Goal: Check status: Check status

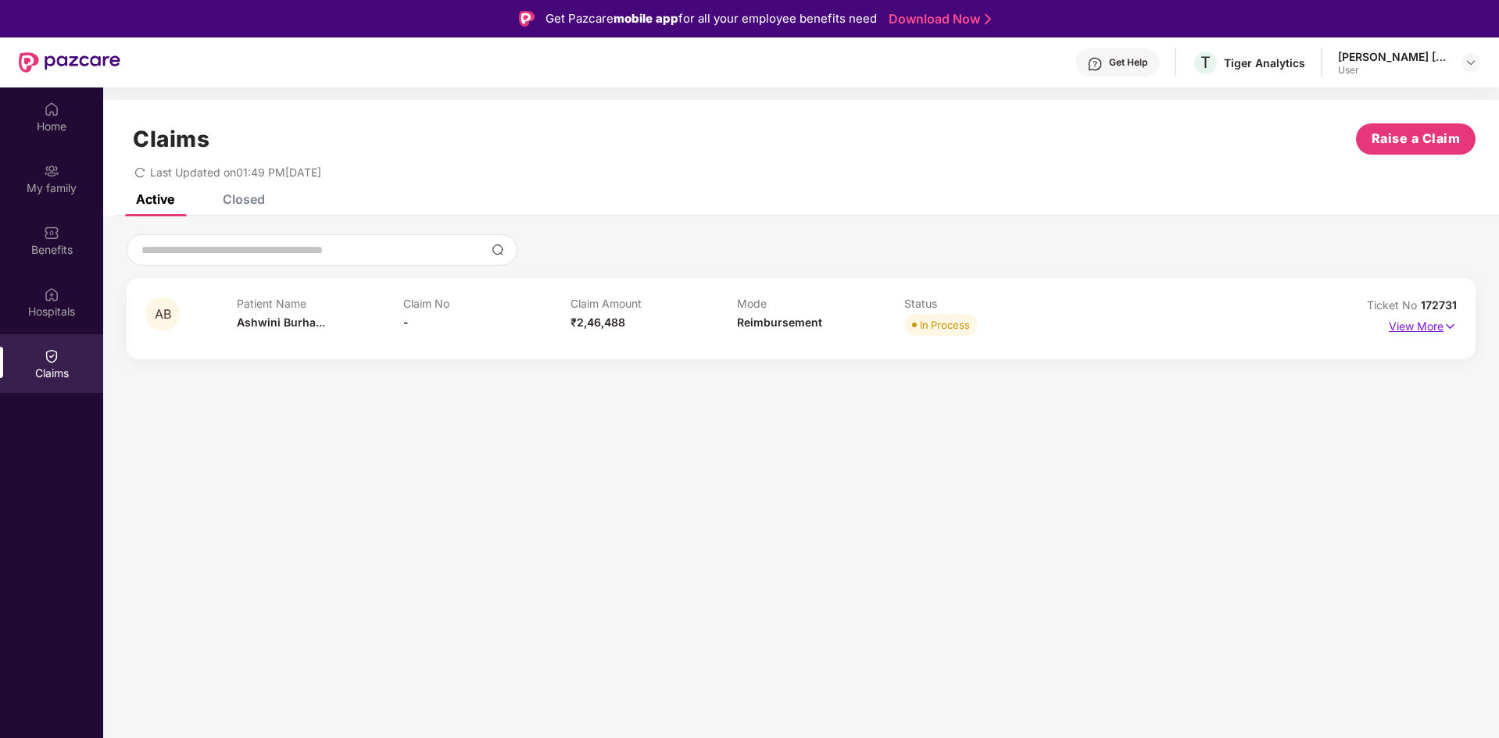
click at [1425, 325] on p "View More" at bounding box center [1423, 324] width 68 height 21
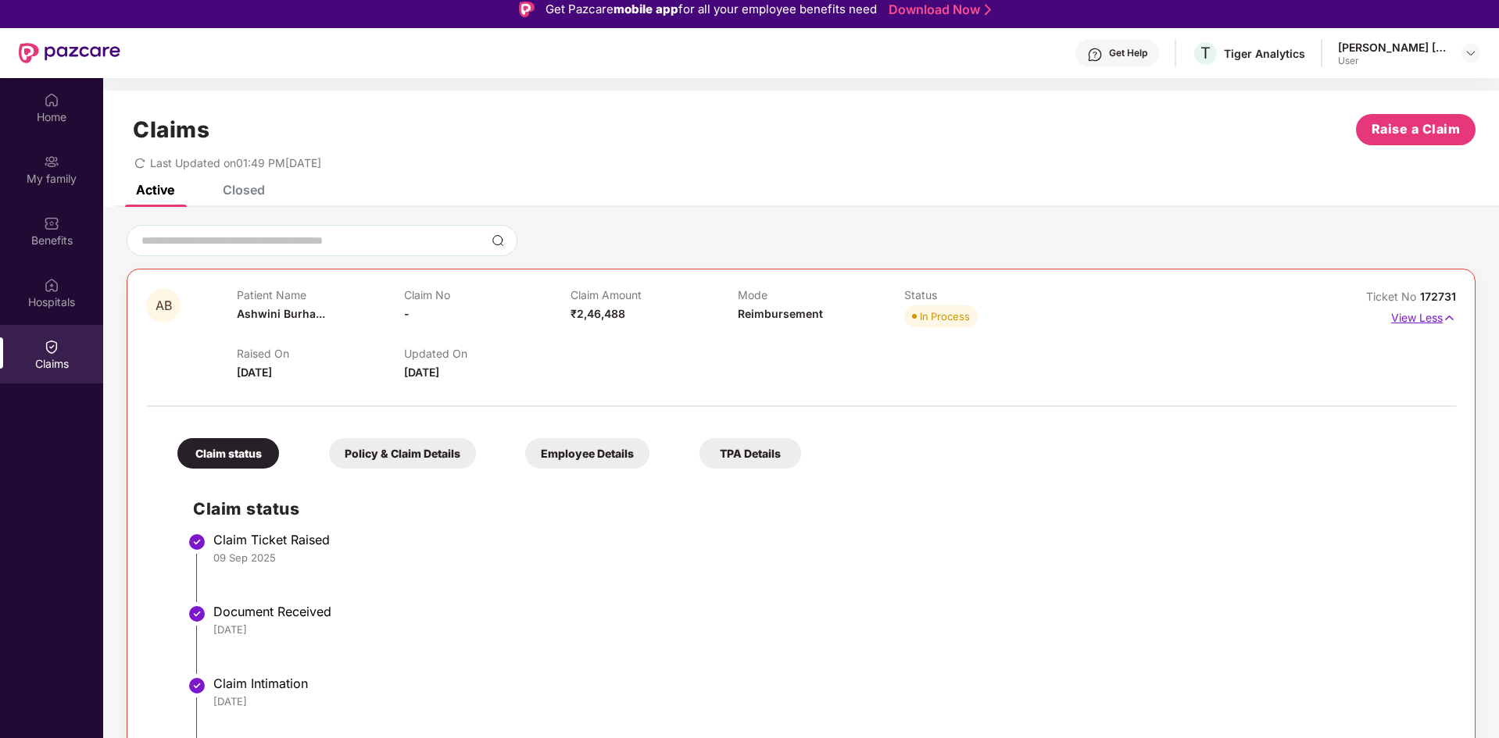
click at [1434, 326] on p "View Less" at bounding box center [1423, 316] width 65 height 21
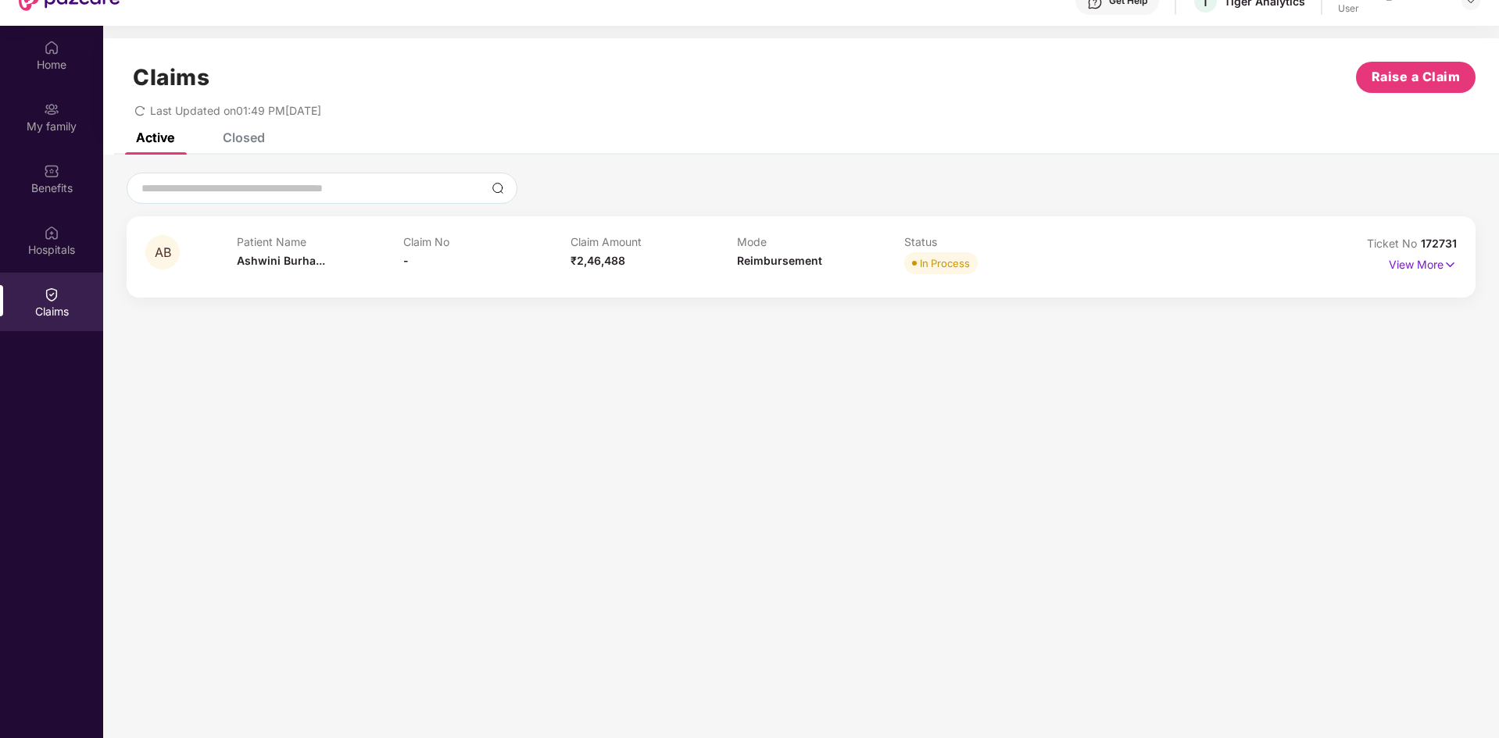
scroll to position [88, 0]
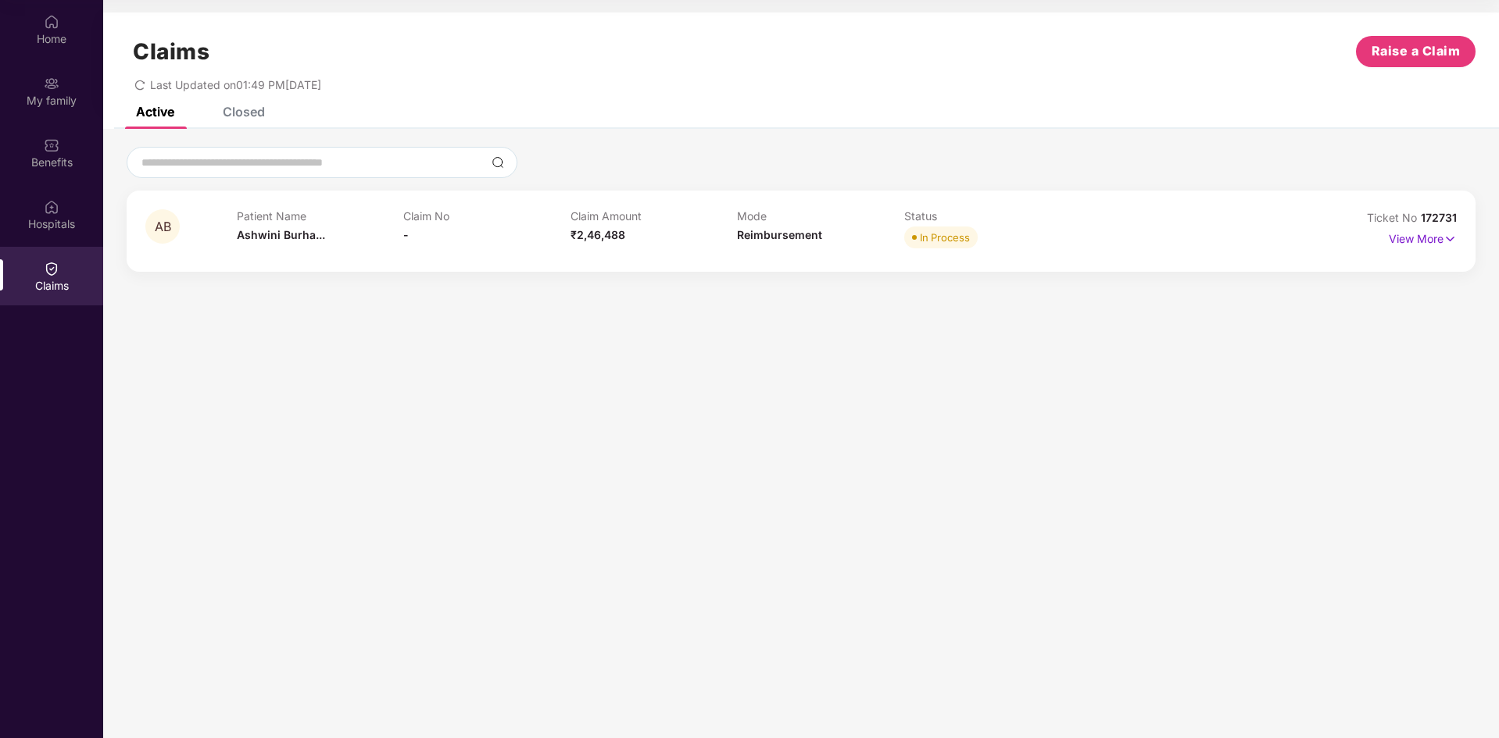
click at [870, 427] on section "Claims Raise a Claim Last Updated on 01:49 PM[DATE] Active Closed AB Patient Na…" at bounding box center [801, 369] width 1396 height 738
click at [1420, 240] on p "View More" at bounding box center [1423, 237] width 68 height 21
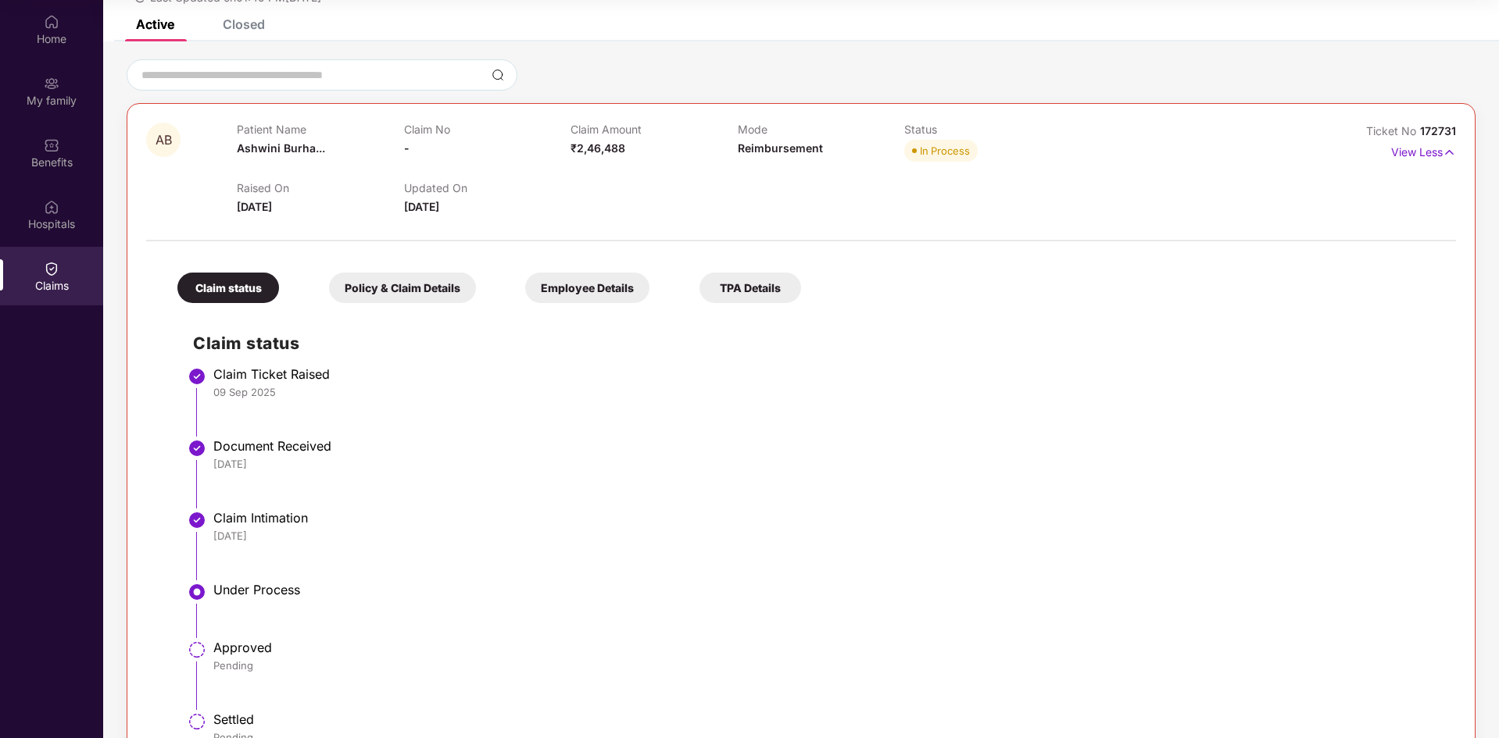
scroll to position [61, 0]
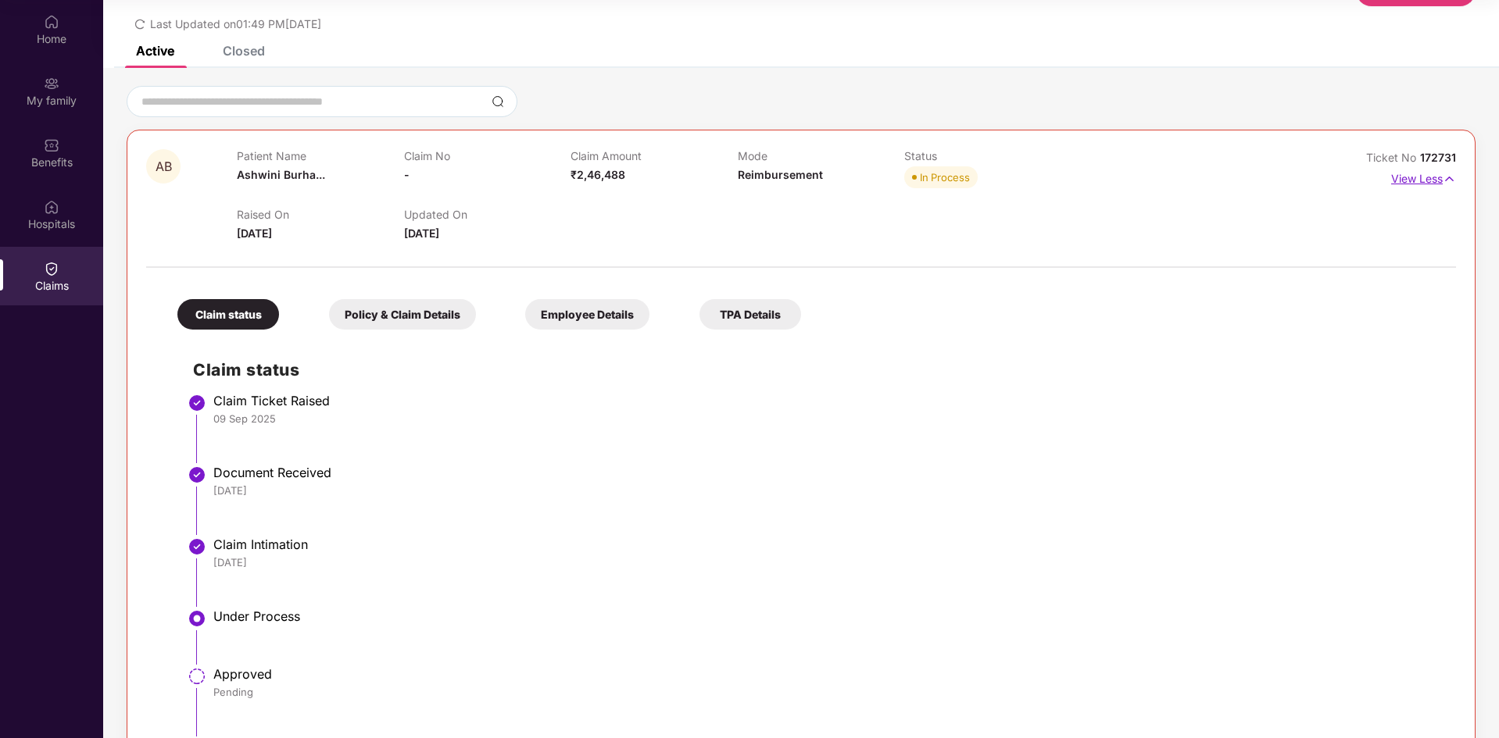
click at [1400, 179] on p "View Less" at bounding box center [1423, 176] width 65 height 21
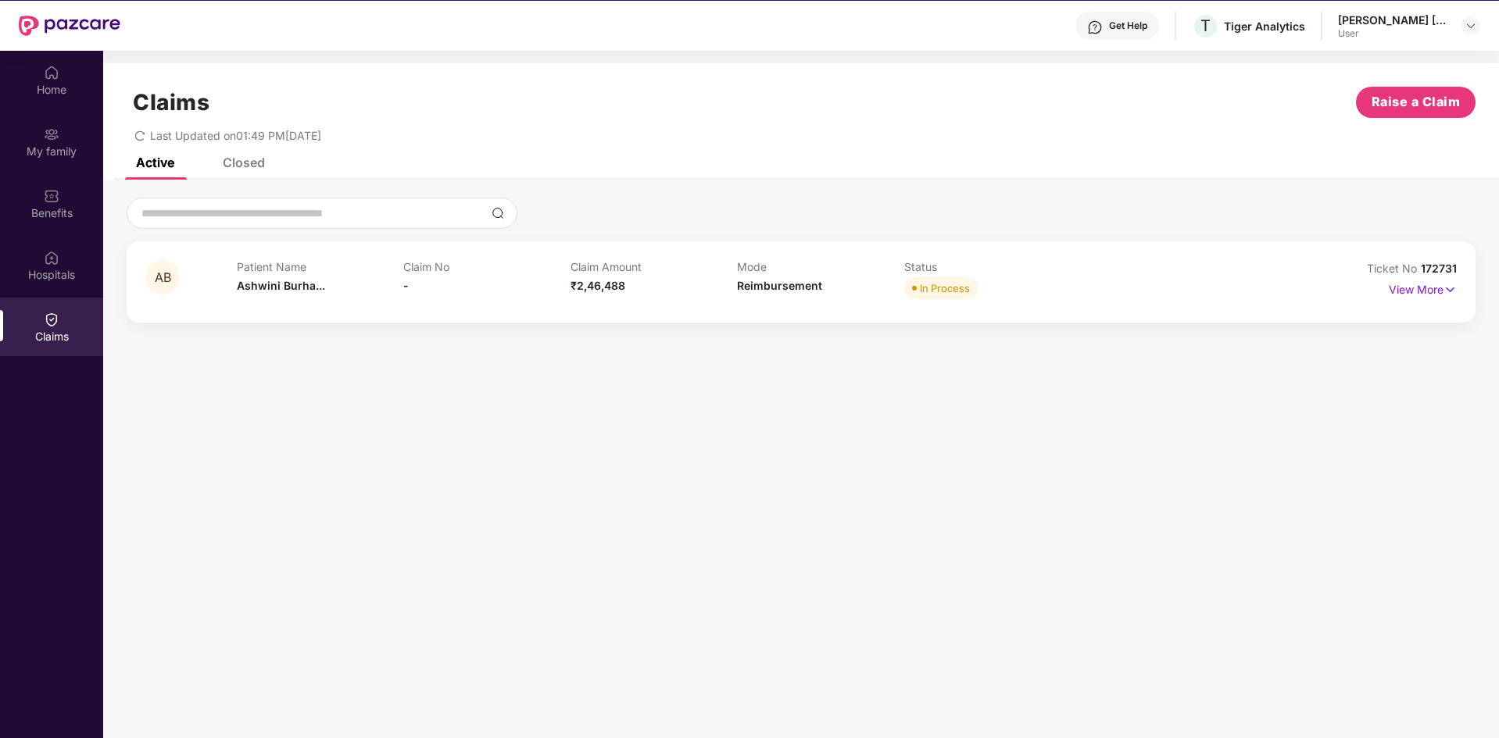
scroll to position [9, 0]
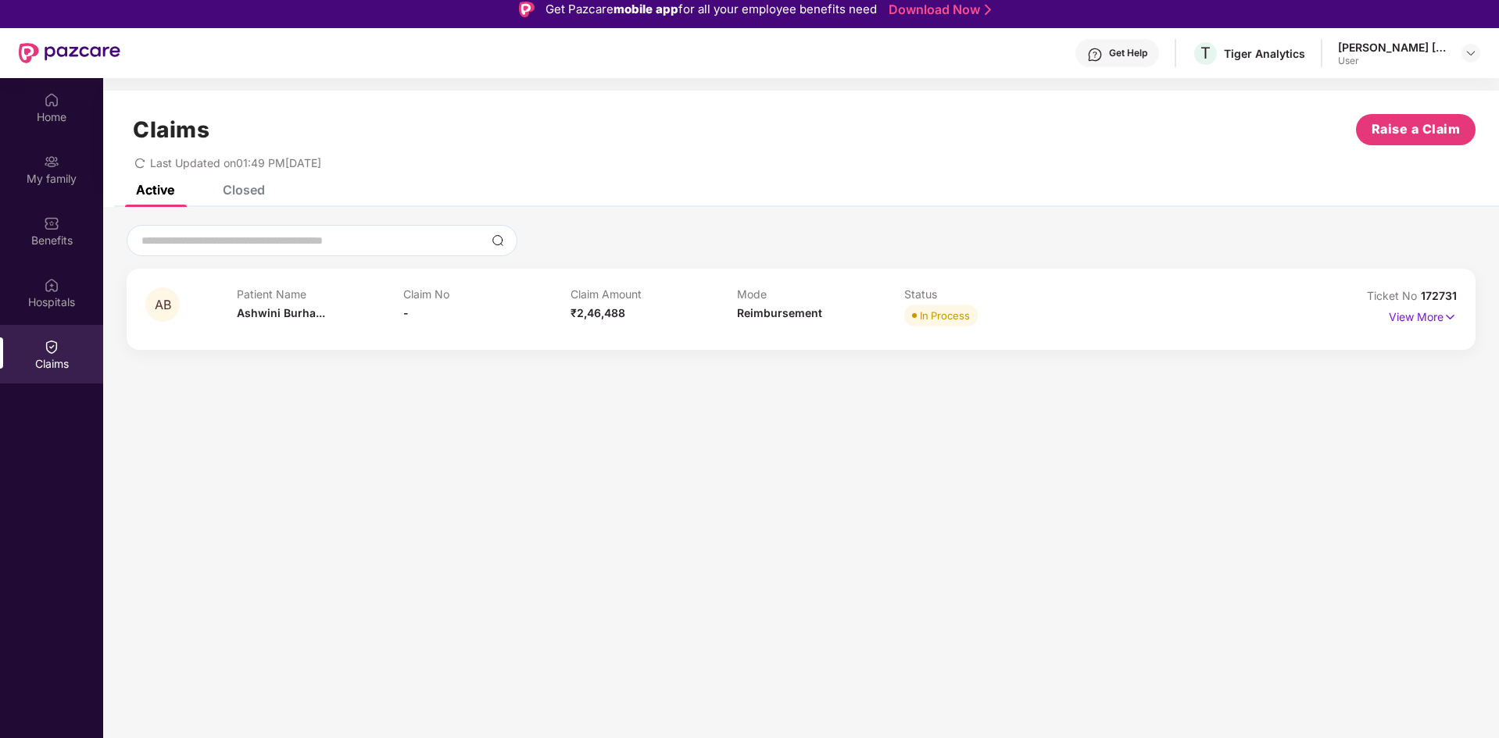
click at [239, 192] on div "Closed" at bounding box center [244, 190] width 42 height 16
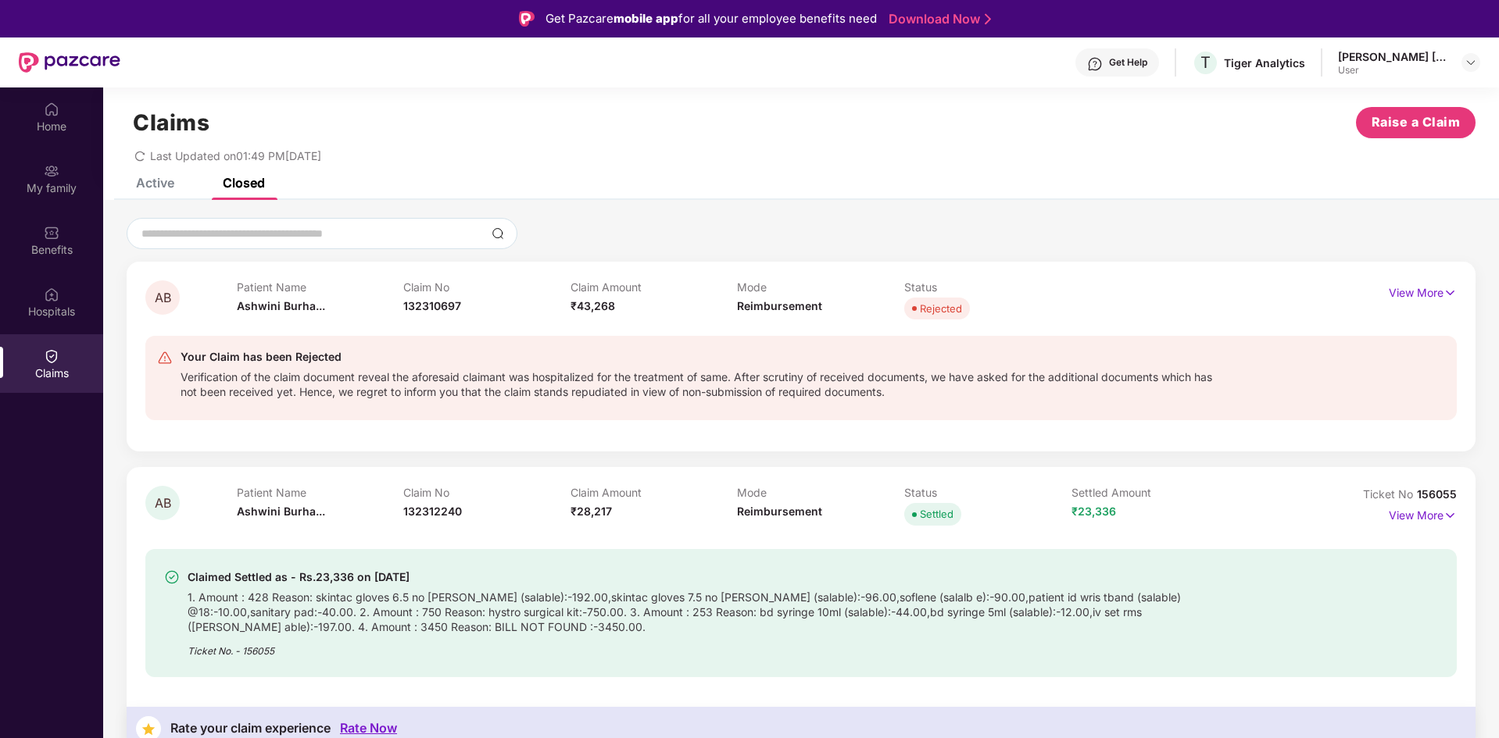
scroll to position [0, 0]
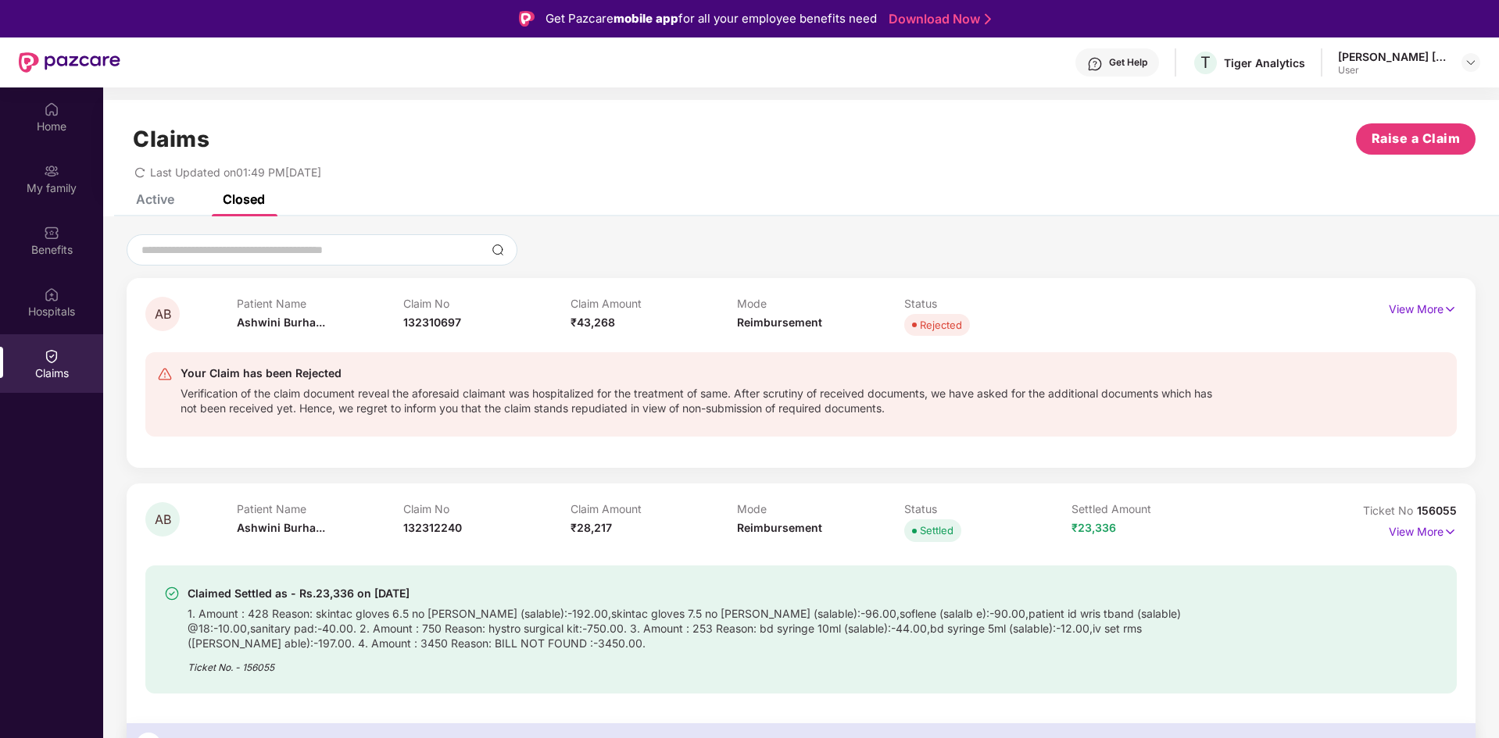
click at [495, 522] on div "Claim No 132312240" at bounding box center [486, 523] width 167 height 43
click at [145, 202] on div "Active" at bounding box center [155, 199] width 38 height 16
